Goal: Check status: Check status

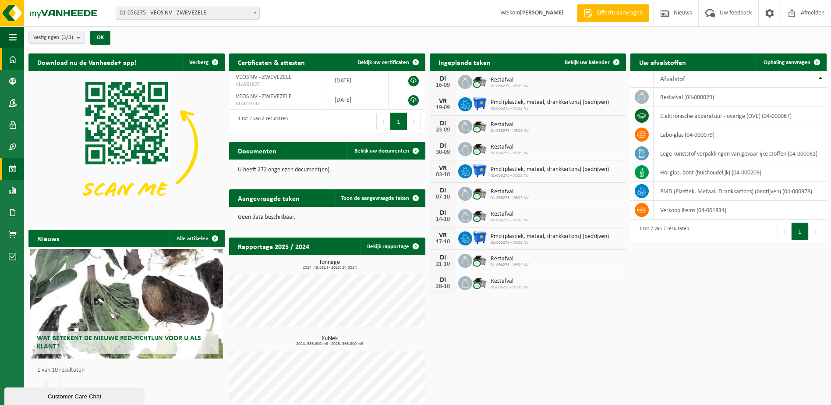
click at [10, 168] on span at bounding box center [13, 169] width 8 height 22
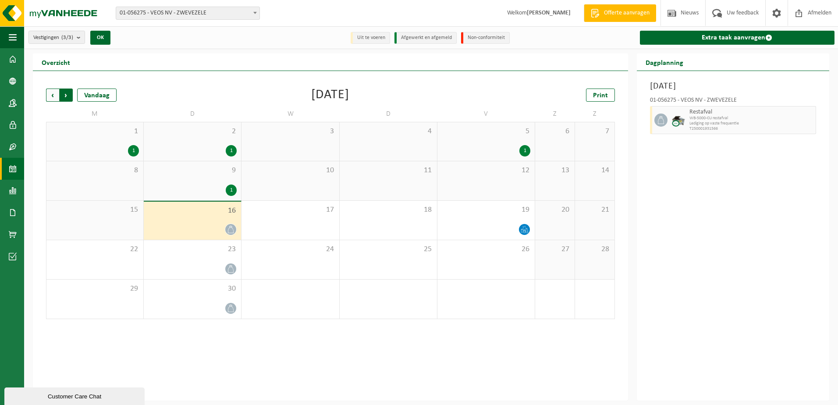
click at [53, 92] on span "Vorige" at bounding box center [52, 95] width 13 height 13
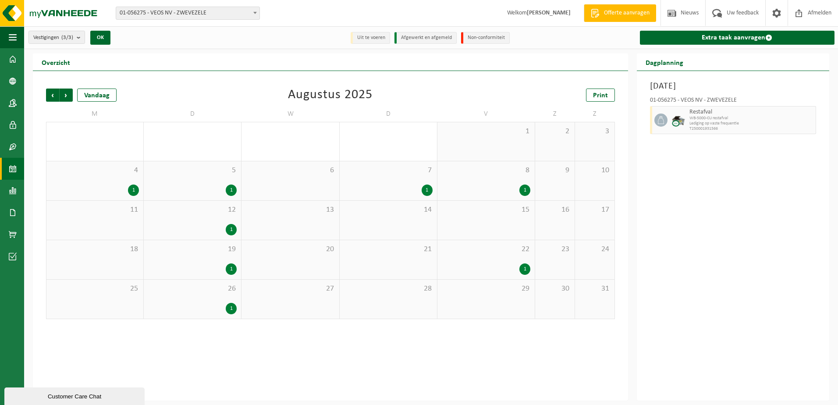
click at [127, 192] on div "1" at bounding box center [95, 189] width 88 height 11
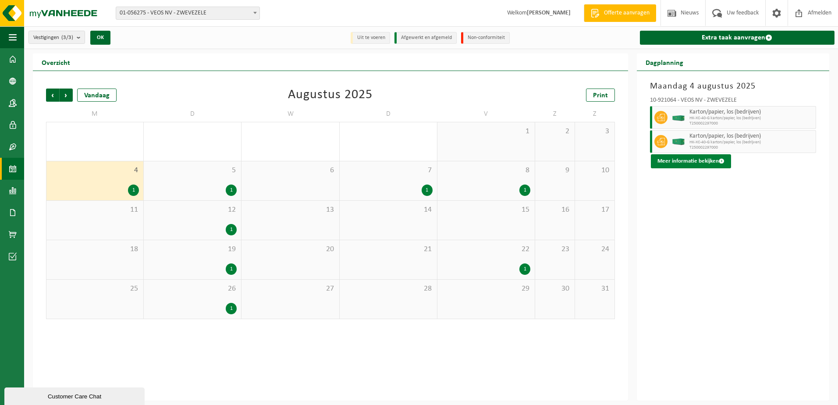
click at [685, 161] on button "Meer informatie bekijken" at bounding box center [691, 161] width 80 height 14
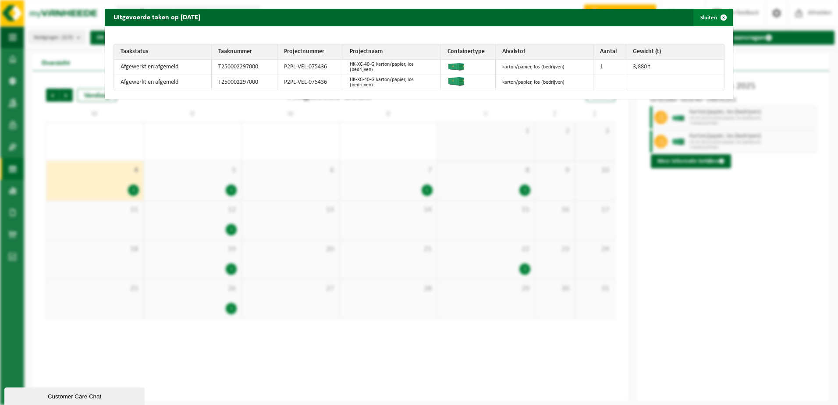
click at [705, 18] on button "Sluiten" at bounding box center [712, 18] width 39 height 18
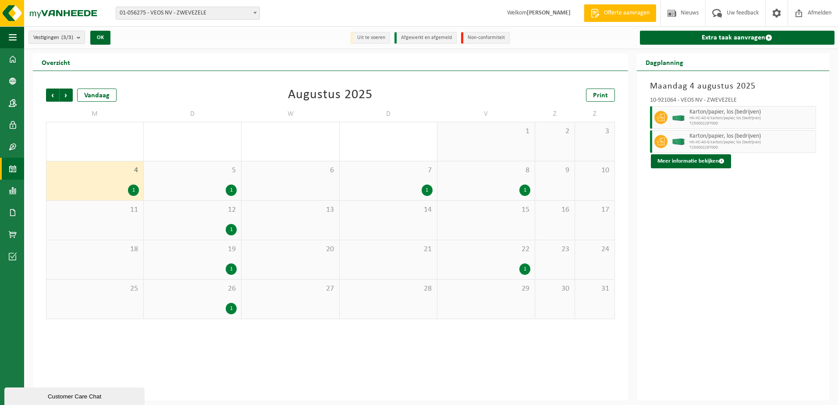
click at [325, 264] on div "20" at bounding box center [289, 259] width 97 height 39
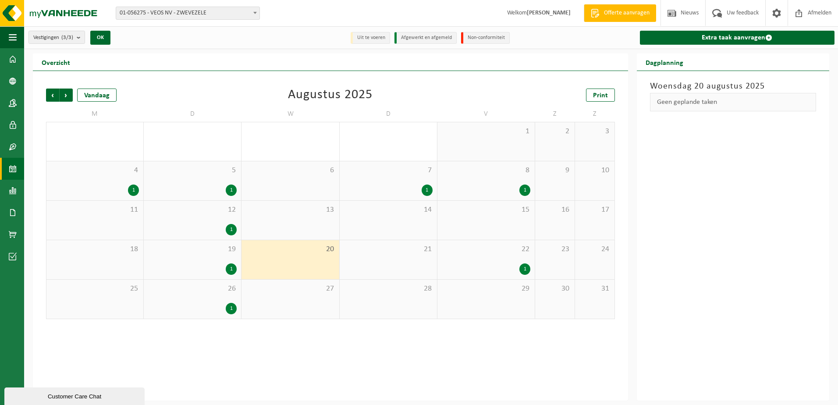
click at [483, 174] on span "8" at bounding box center [486, 171] width 89 height 10
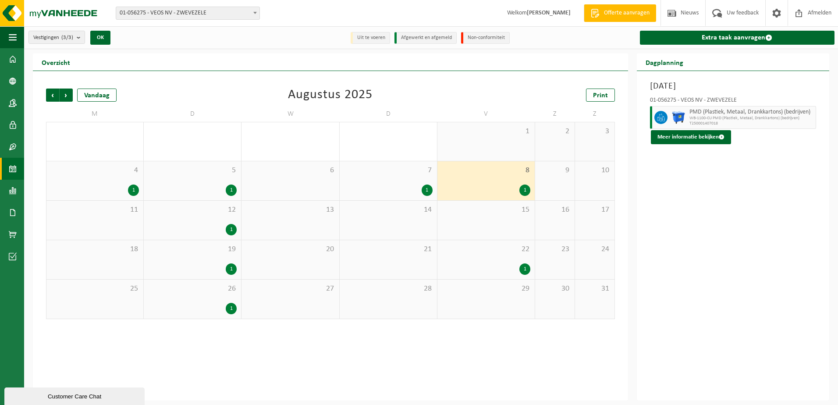
click at [486, 261] on div "22 1" at bounding box center [485, 259] width 97 height 39
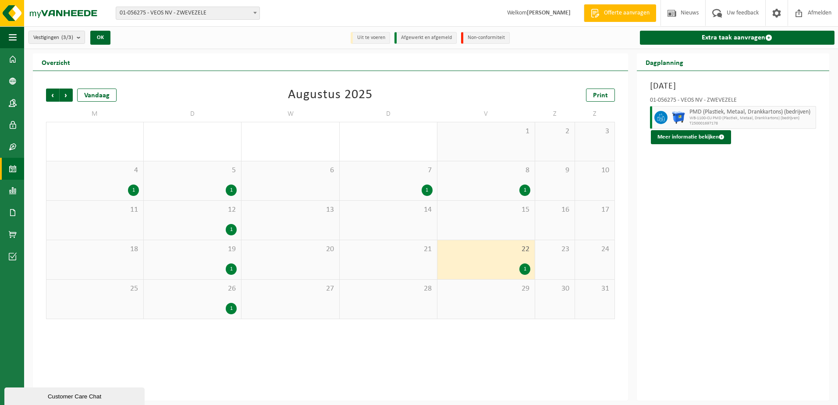
click at [400, 185] on div "1" at bounding box center [388, 189] width 89 height 11
